Goal: Information Seeking & Learning: Learn about a topic

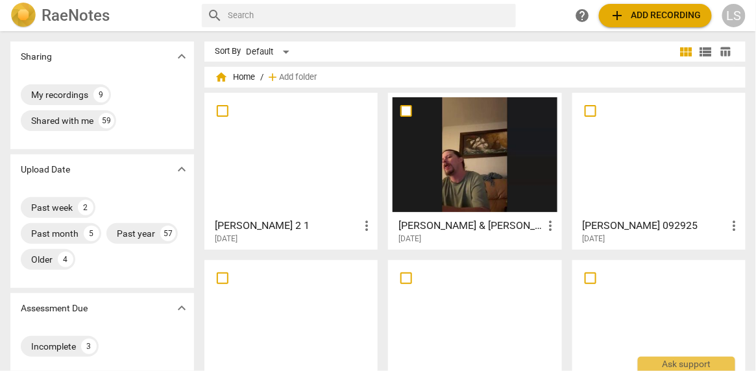
click at [531, 147] on div at bounding box center [474, 154] width 164 height 115
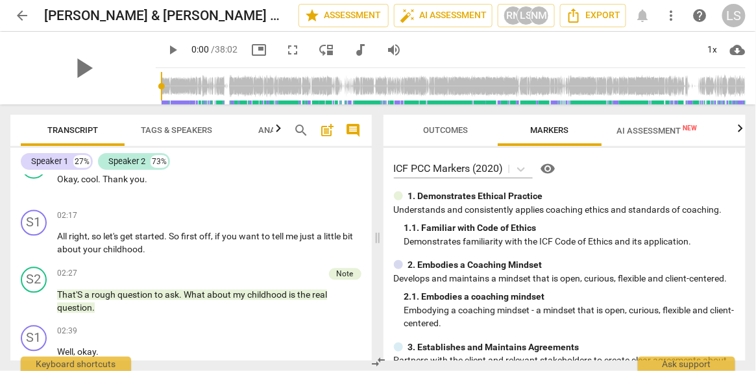
scroll to position [755, 0]
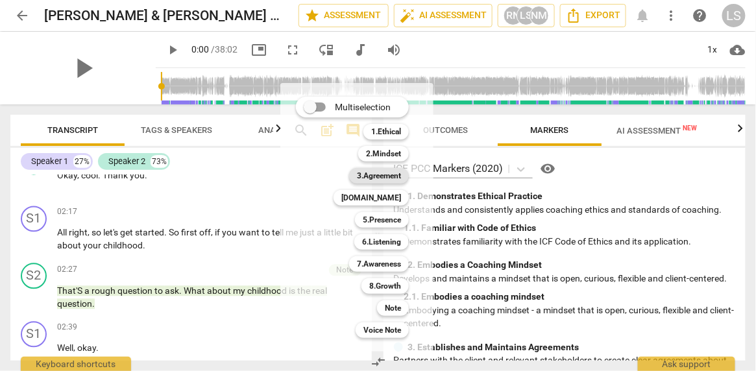
click at [371, 177] on b "3.Agreement" at bounding box center [379, 176] width 44 height 16
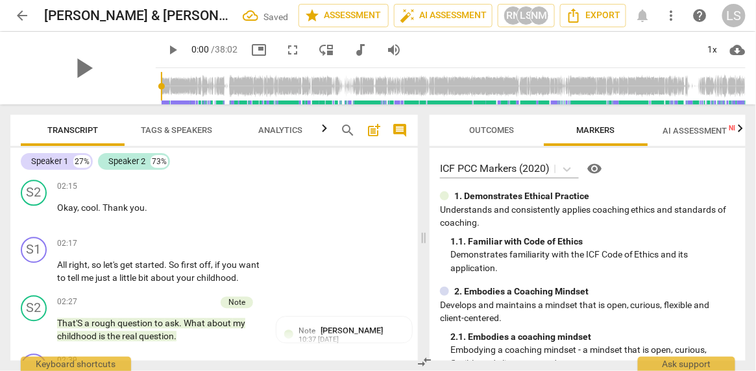
scroll to position [874, 0]
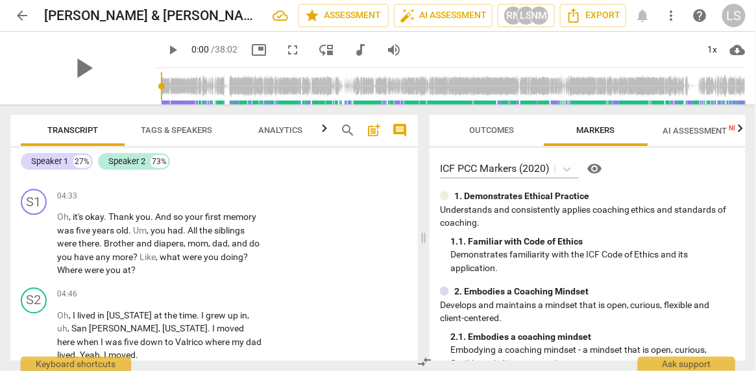
scroll to position [2167, 0]
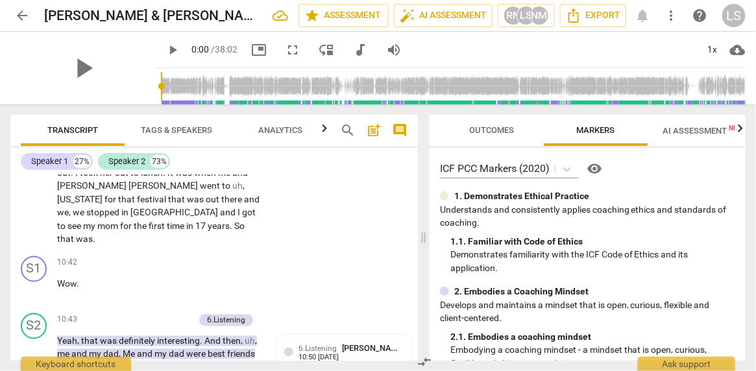
scroll to position [4328, 0]
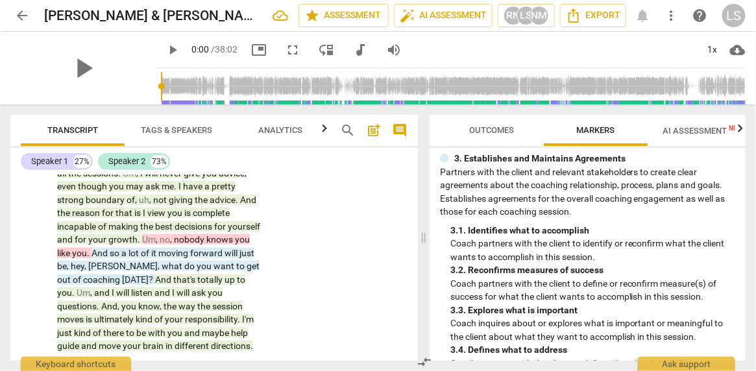
scroll to position [235, 0]
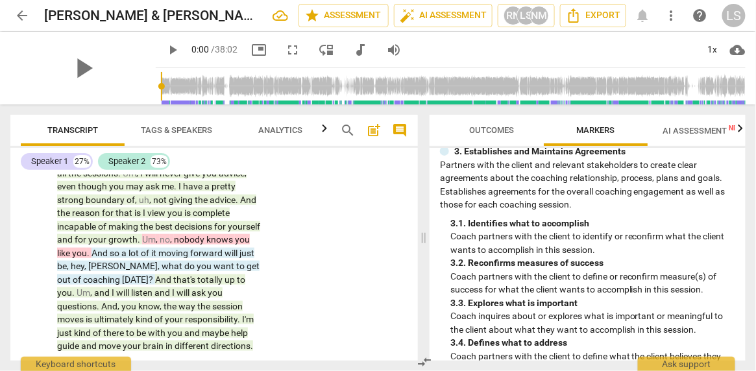
click at [612, 350] on p "Coach partners with the client to define what the client believes they need to …" at bounding box center [592, 370] width 285 height 40
